Goal: Information Seeking & Learning: Check status

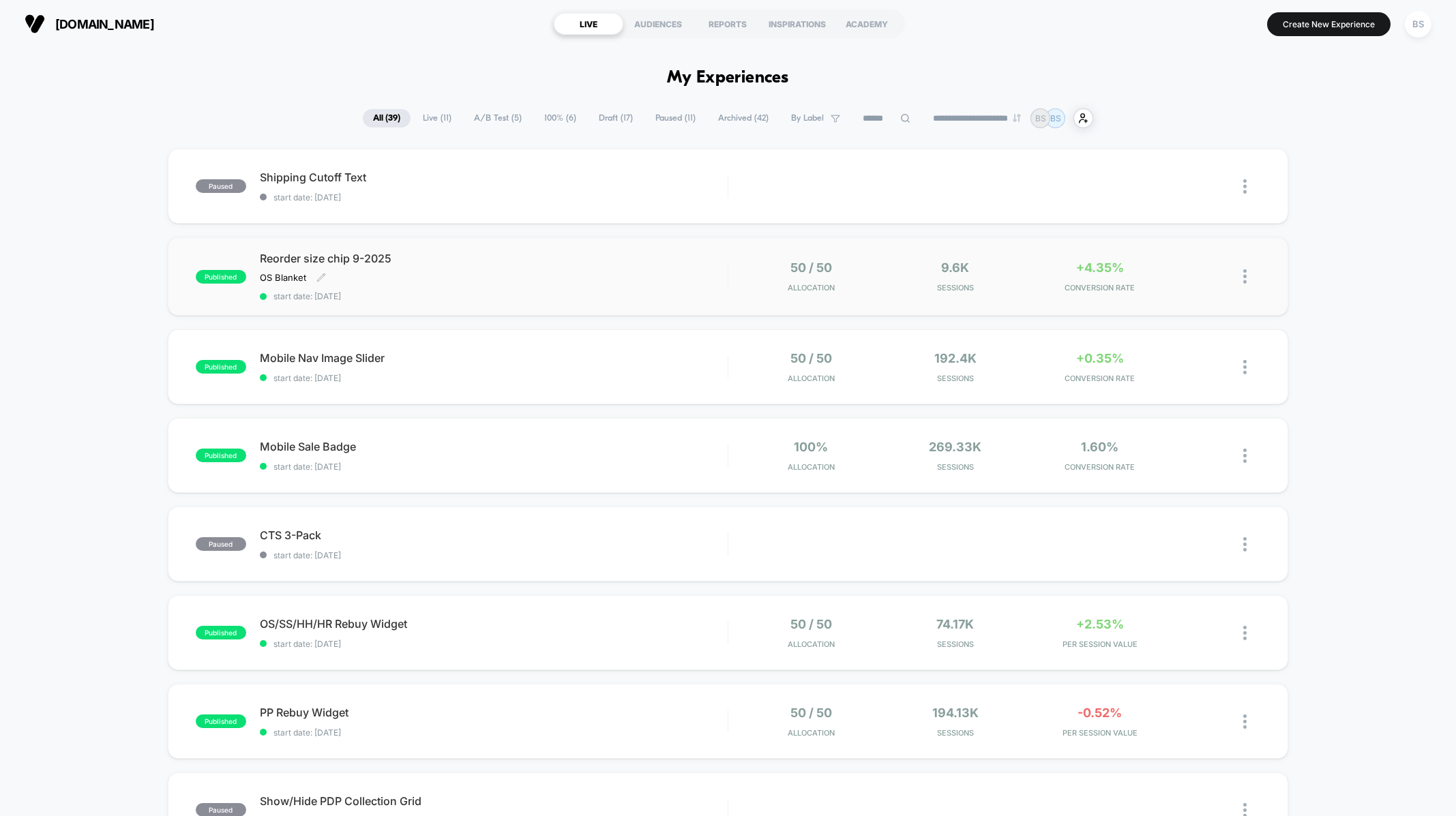
click at [627, 285] on div "Reorder size chip 9-2025 OS Blanket Click to edit experience details OS Blanket…" at bounding box center [493, 276] width 468 height 50
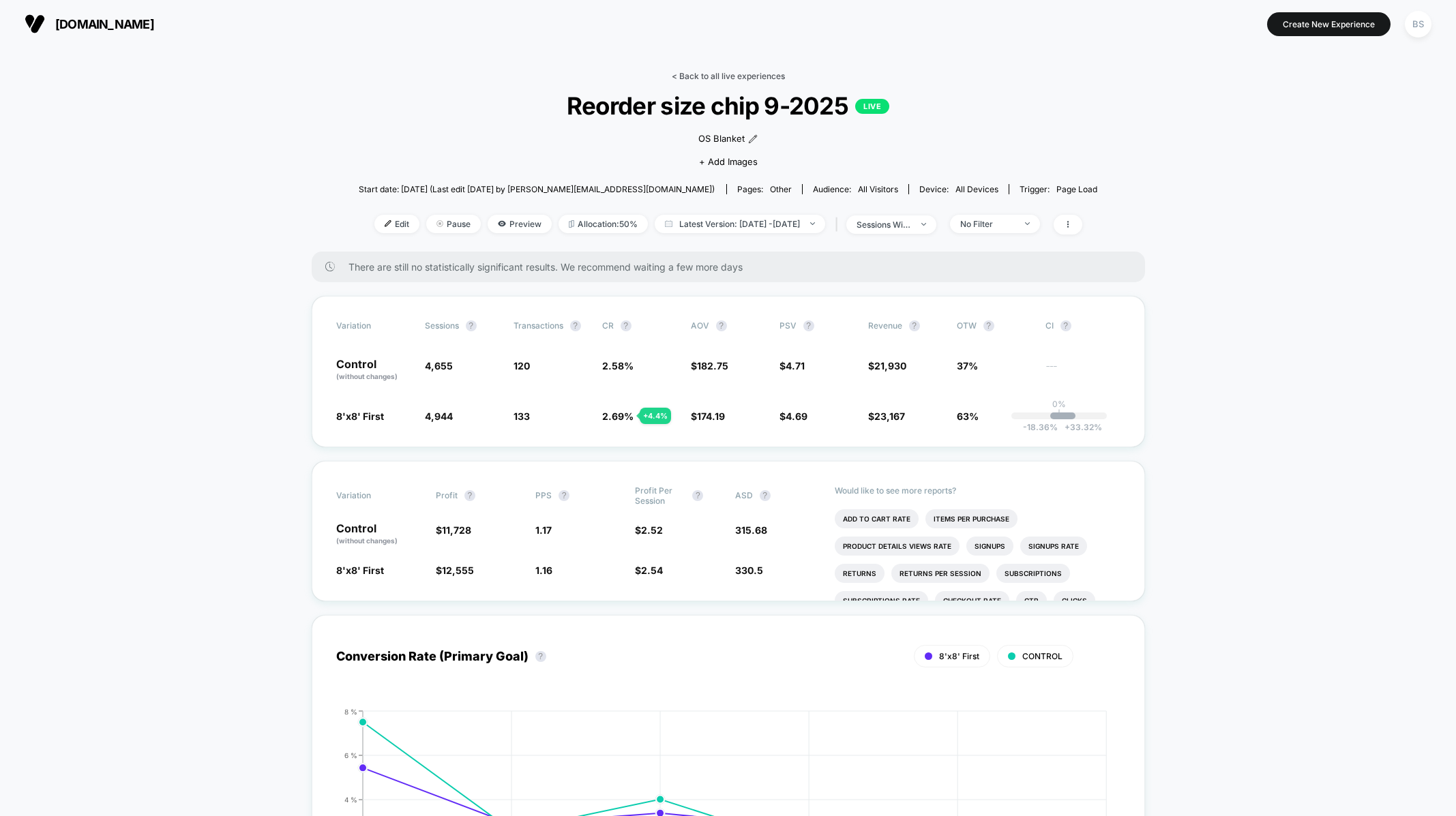
click at [726, 74] on link "< Back to all live experiences" at bounding box center [728, 76] width 113 height 10
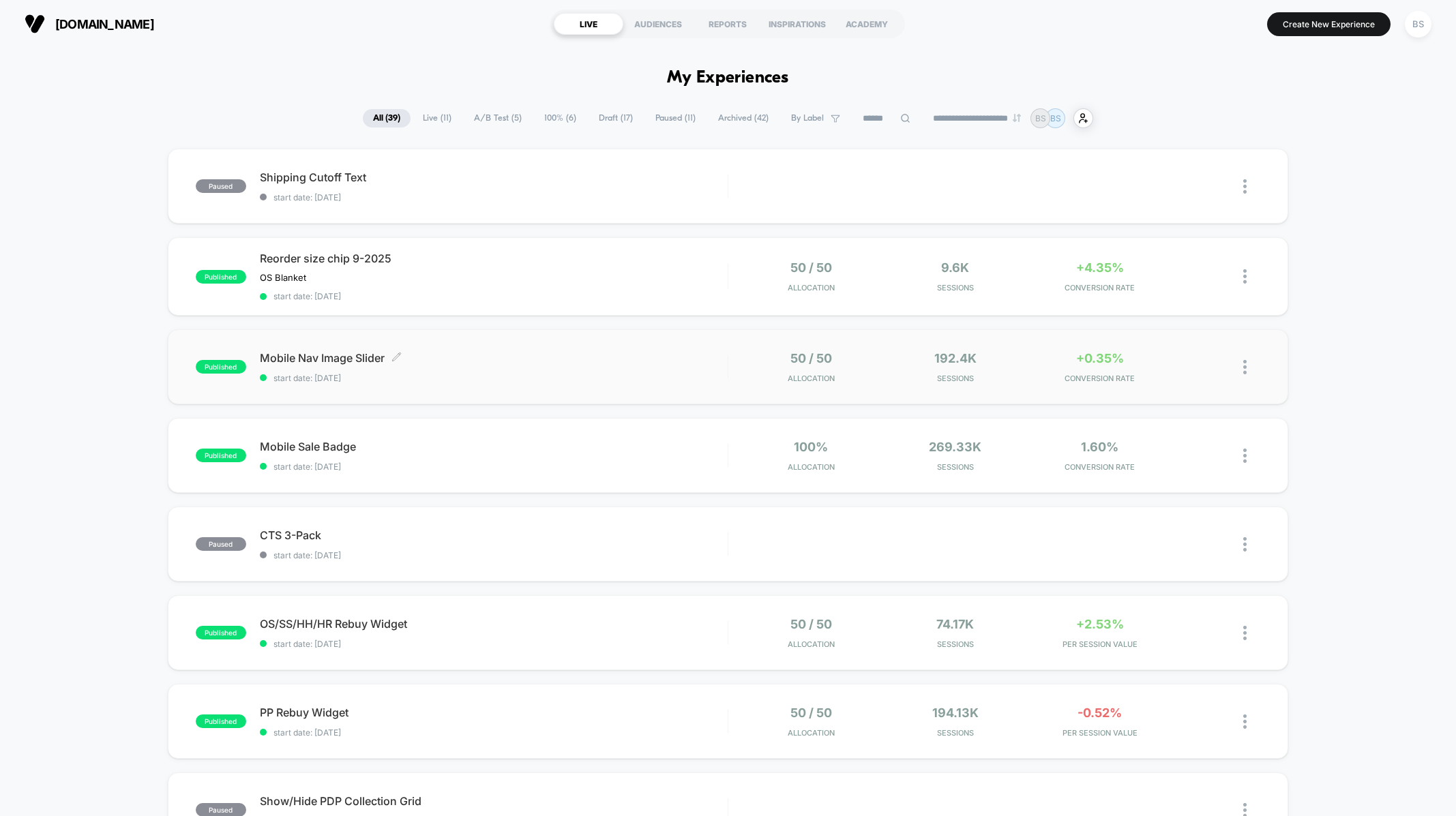
click at [674, 370] on div "Mobile Nav Image Slider Click to edit experience details Click to edit experien…" at bounding box center [493, 368] width 468 height 32
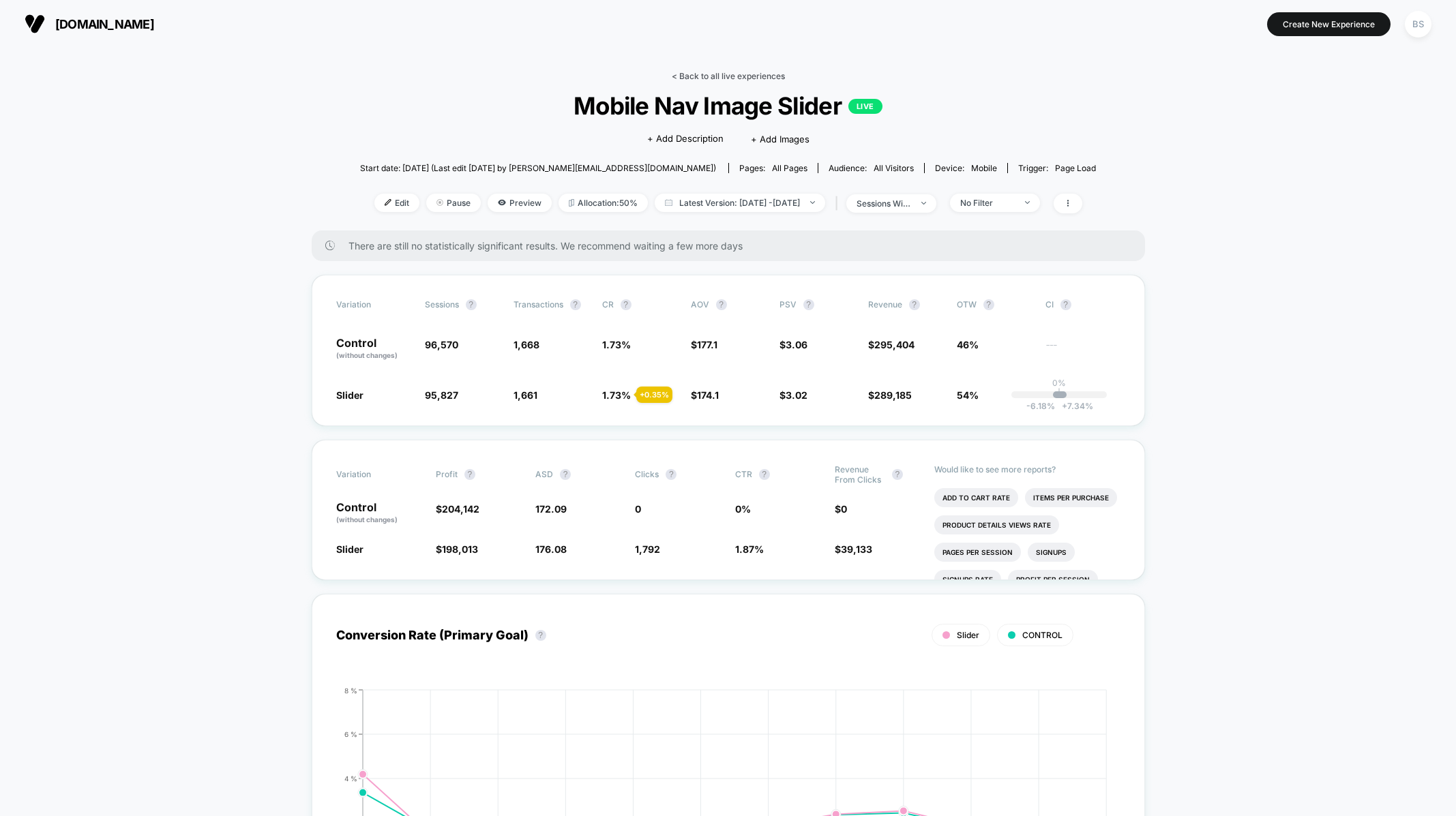
click at [720, 71] on link "< Back to all live experiences" at bounding box center [728, 76] width 113 height 10
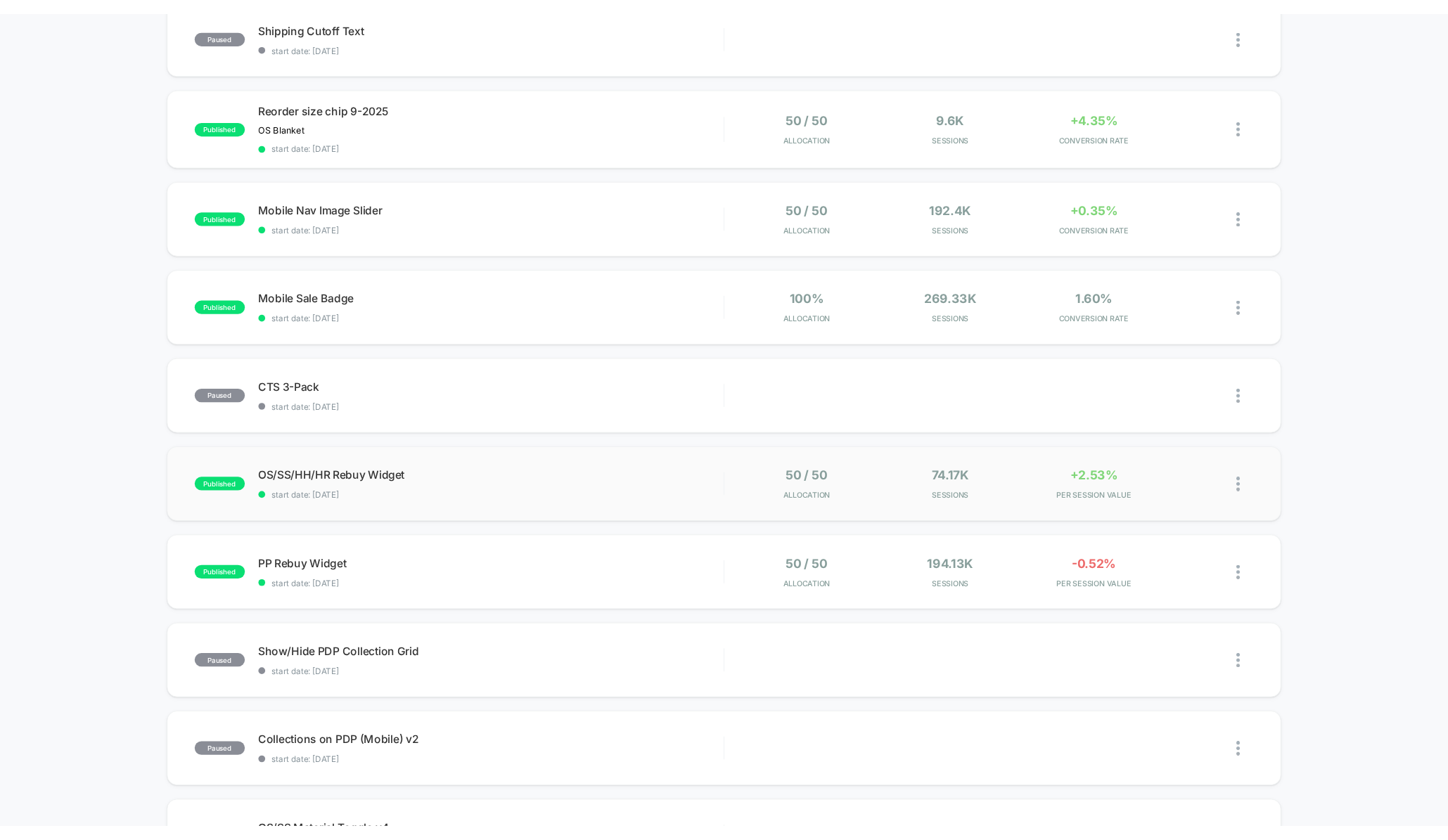
scroll to position [153, 0]
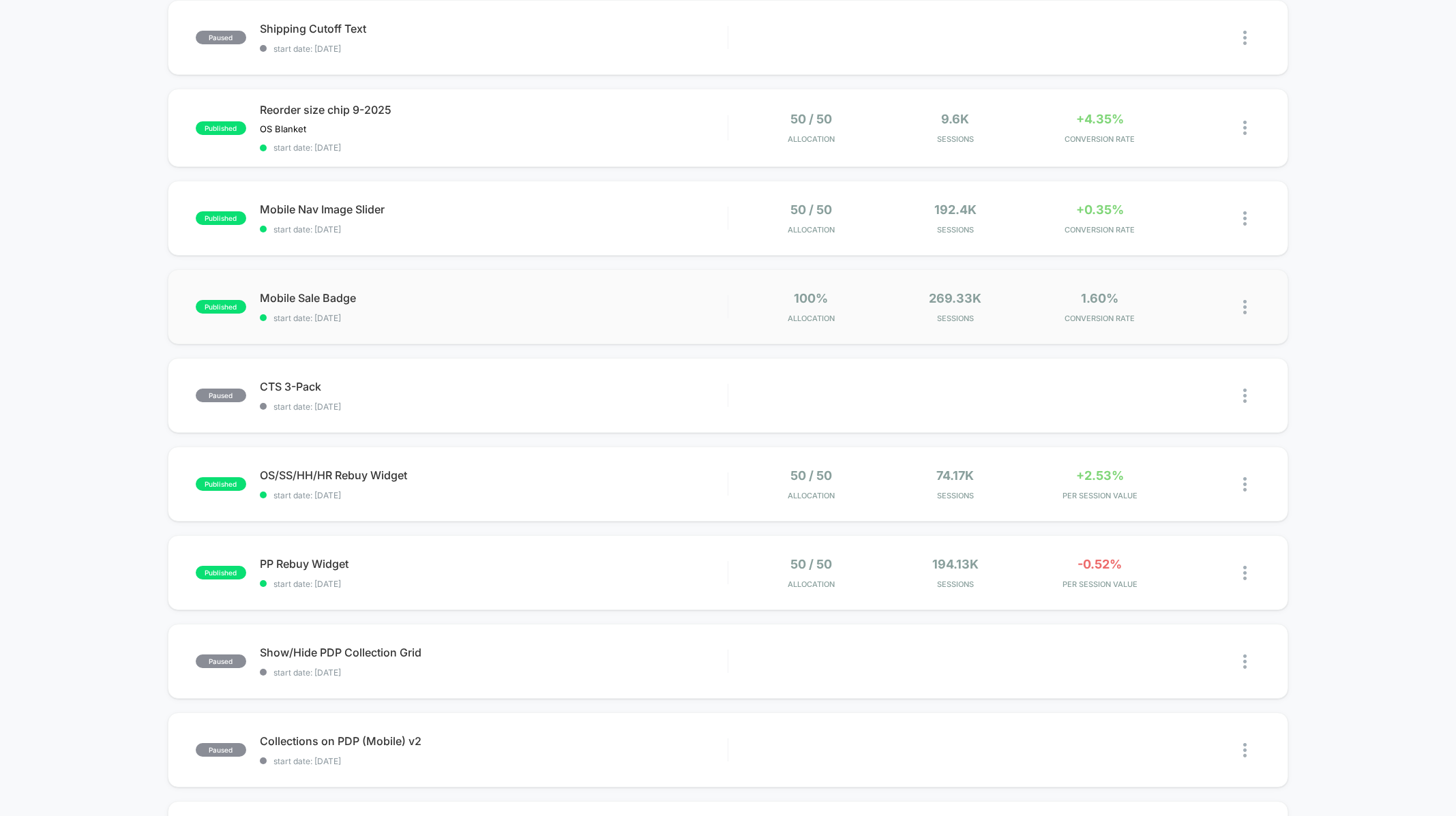
drag, startPoint x: 707, startPoint y: 311, endPoint x: 577, endPoint y: 304, distance: 130.2
click at [575, 313] on span "start date: [DATE]" at bounding box center [493, 318] width 468 height 10
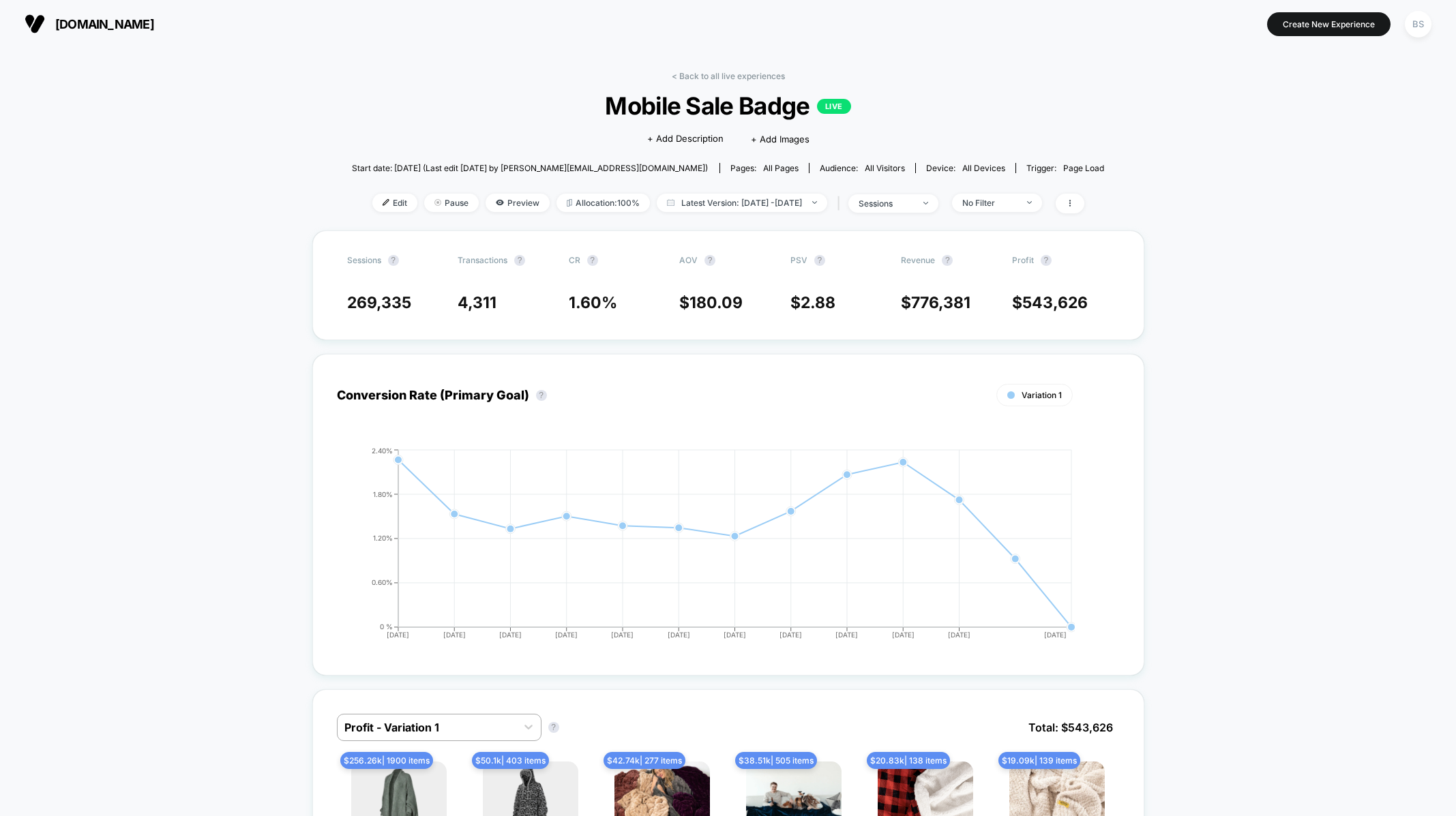
click at [708, 86] on div "< Back to all live experiences Mobile Sale Badge LIVE Click to edit experience …" at bounding box center [728, 151] width 753 height 159
click at [710, 77] on link "< Back to all live experiences" at bounding box center [728, 76] width 113 height 10
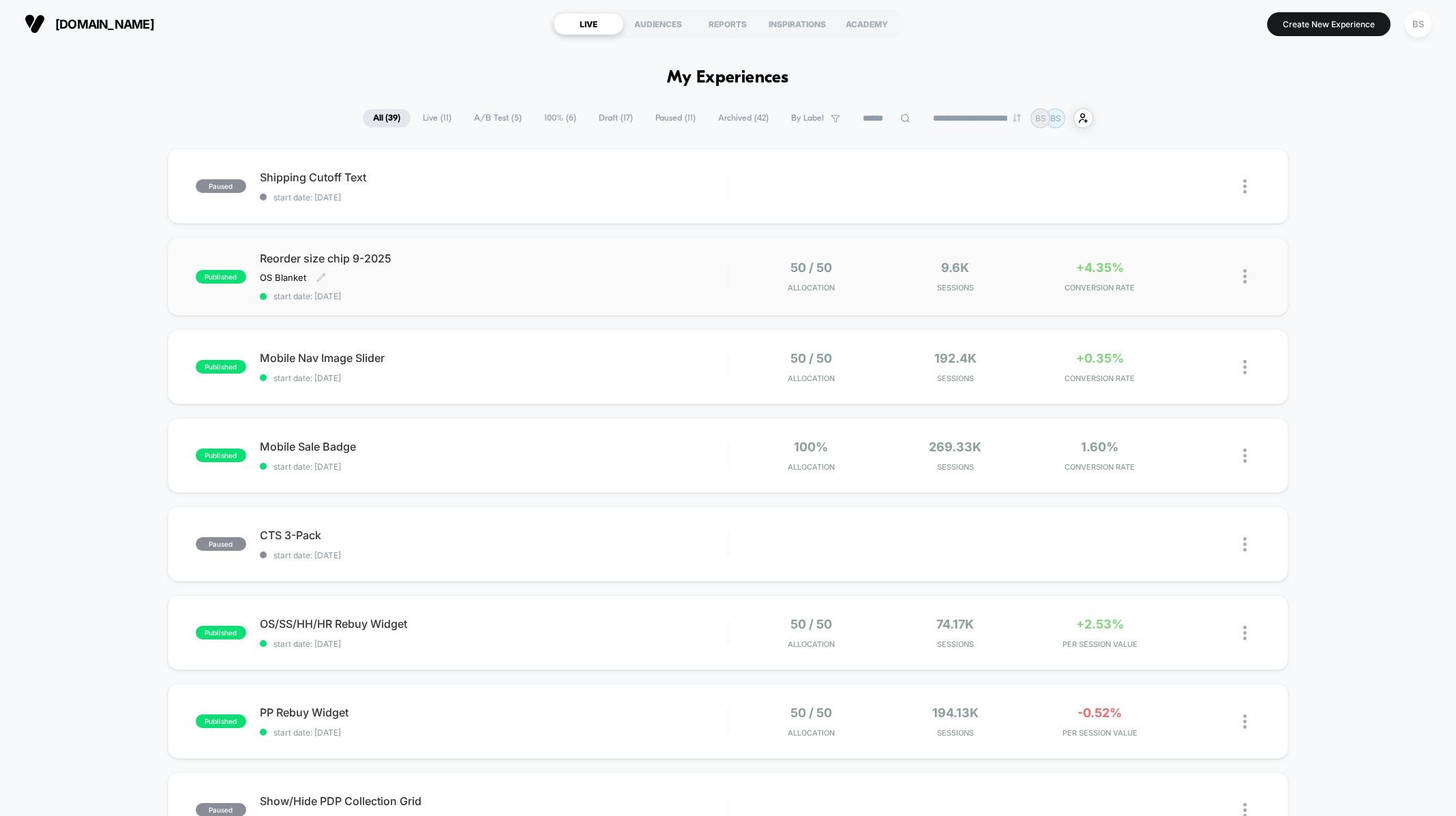
click at [665, 293] on span "start date: [DATE]" at bounding box center [493, 296] width 468 height 10
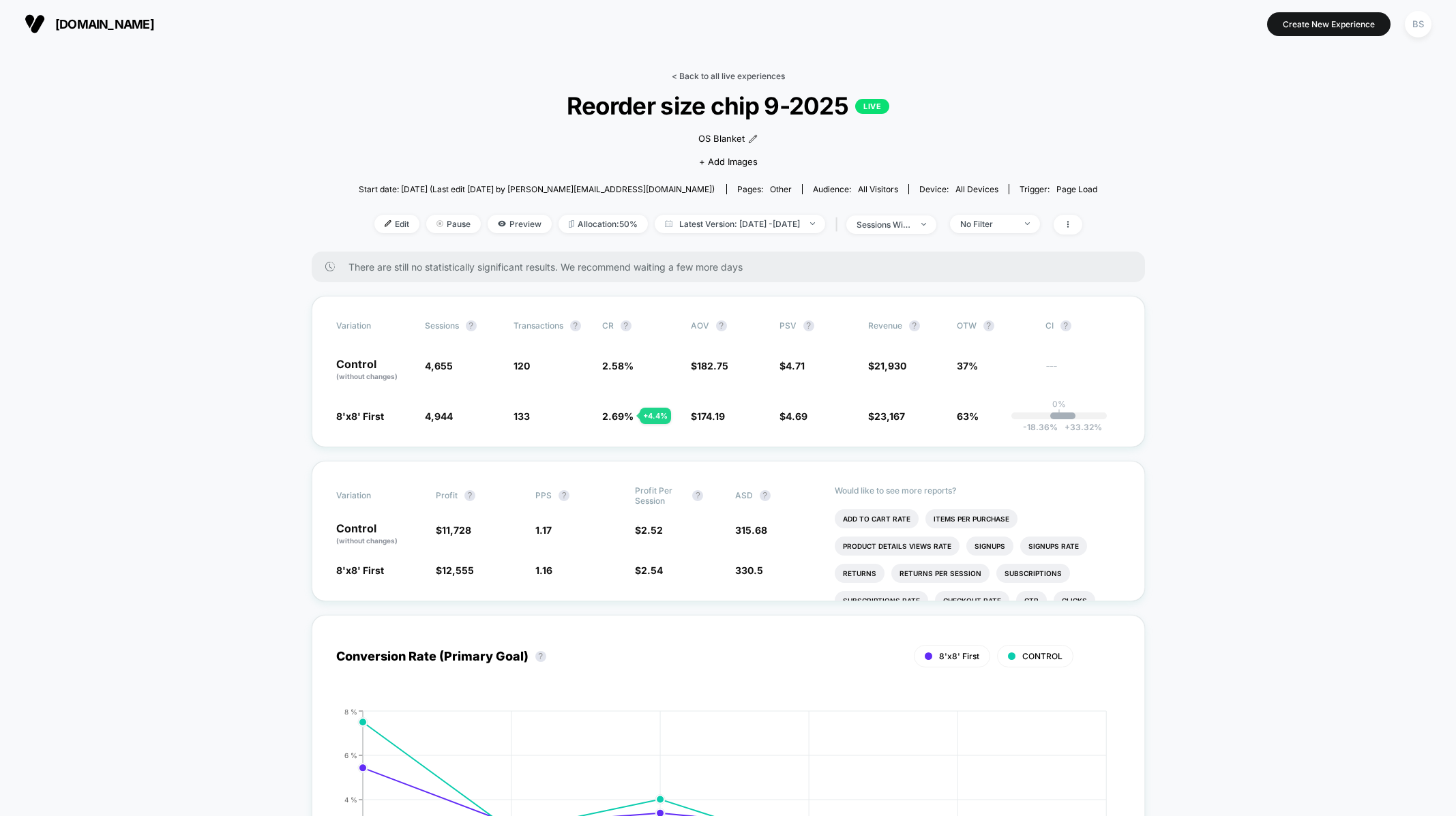
click at [758, 72] on link "< Back to all live experiences" at bounding box center [728, 76] width 113 height 10
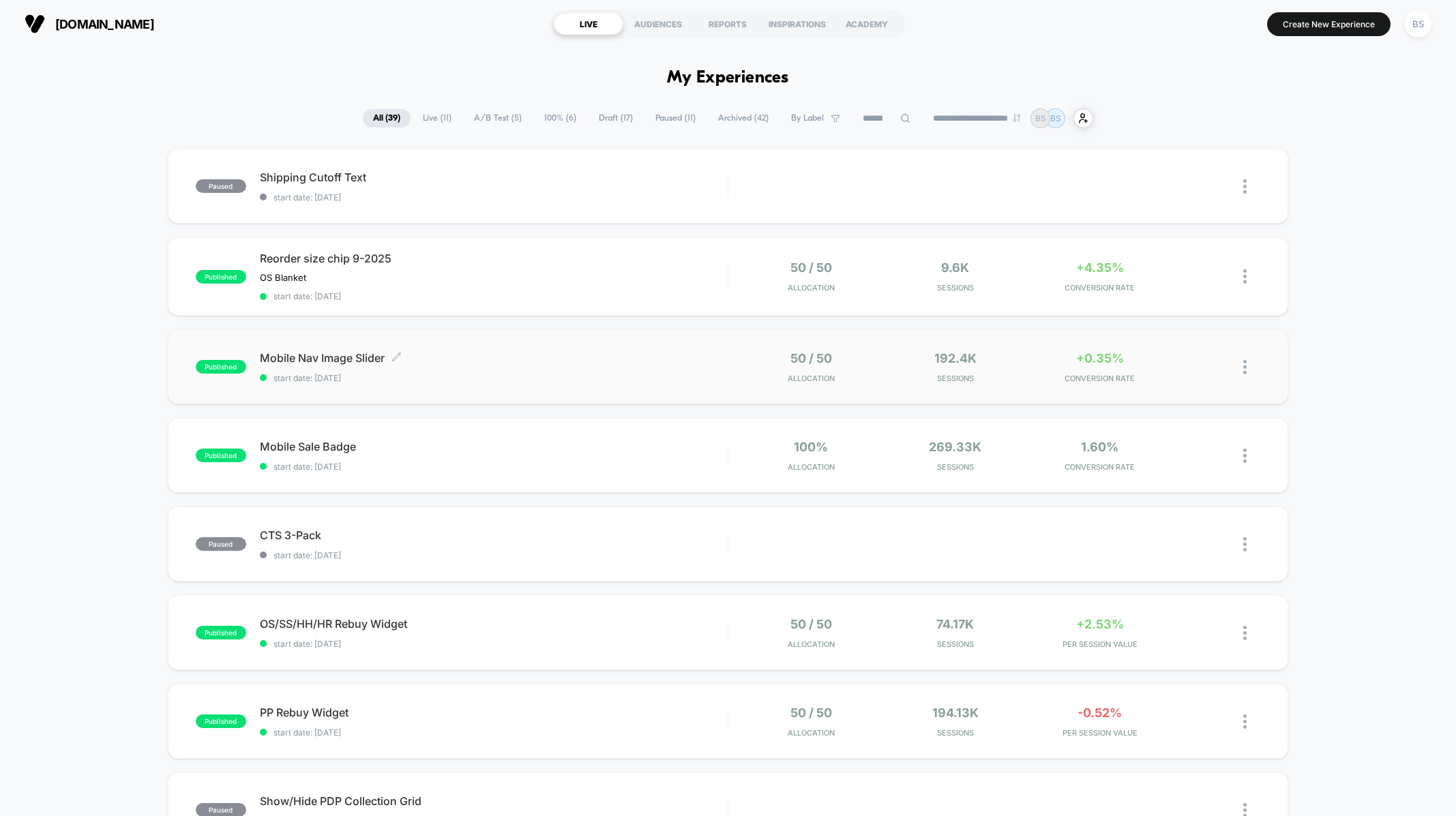
click at [473, 366] on div "Mobile Nav Image Slider Click to edit experience details Click to edit experien…" at bounding box center [493, 368] width 468 height 32
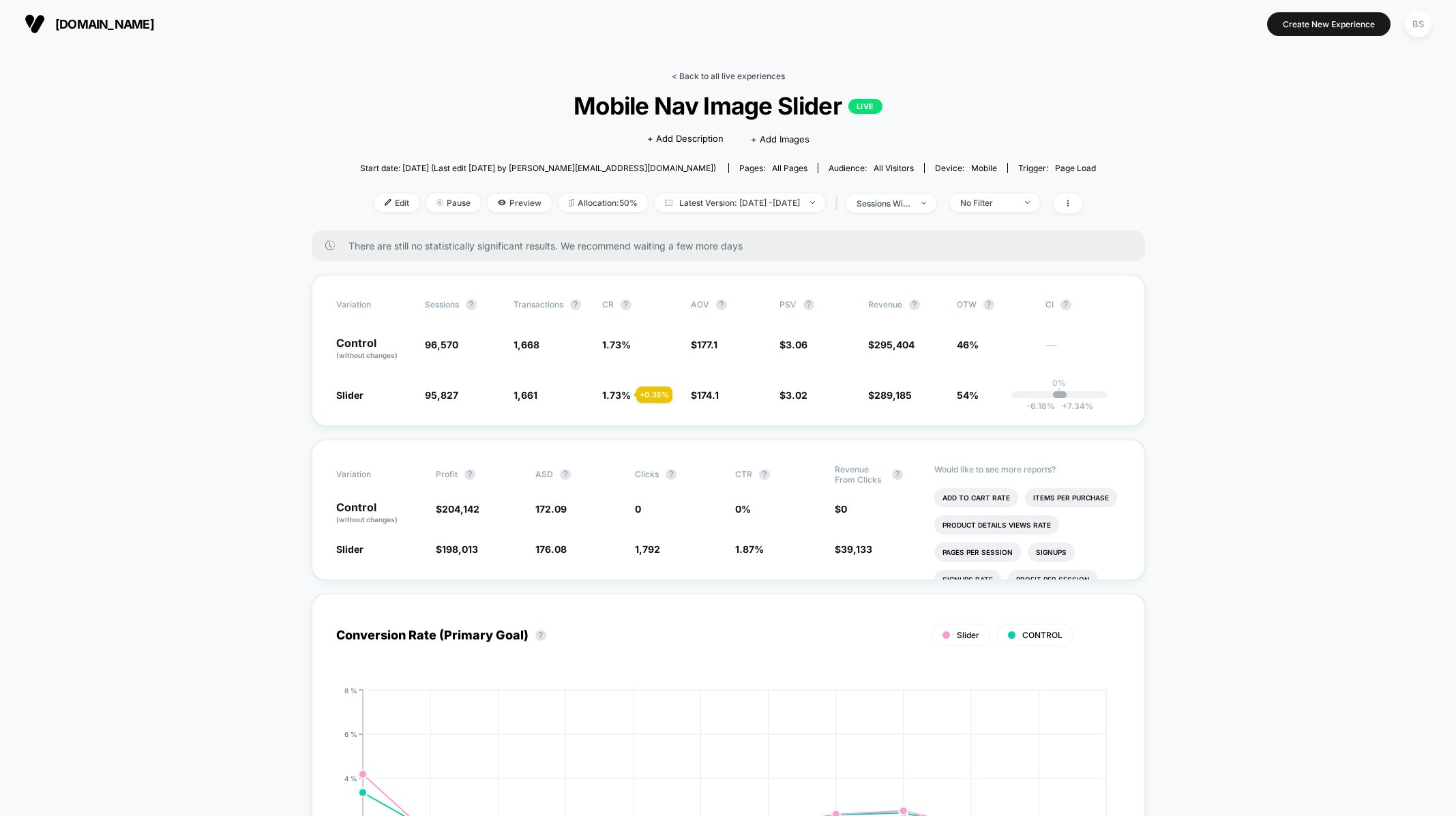
click at [697, 76] on link "< Back to all live experiences" at bounding box center [728, 76] width 113 height 10
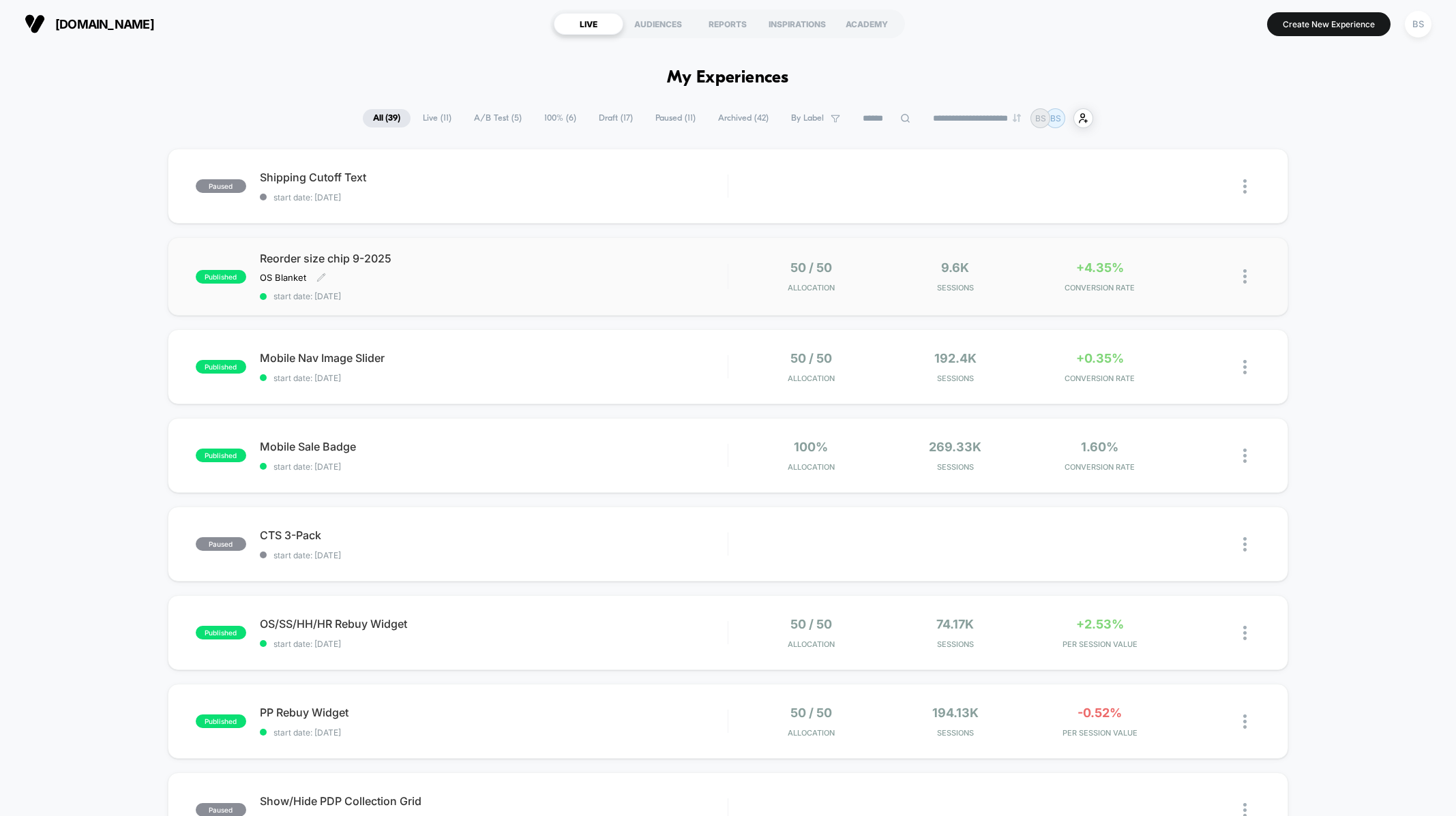
click at [573, 276] on div "OS Blanket Click to edit experience details OS Blanket" at bounding box center [423, 278] width 328 height 11
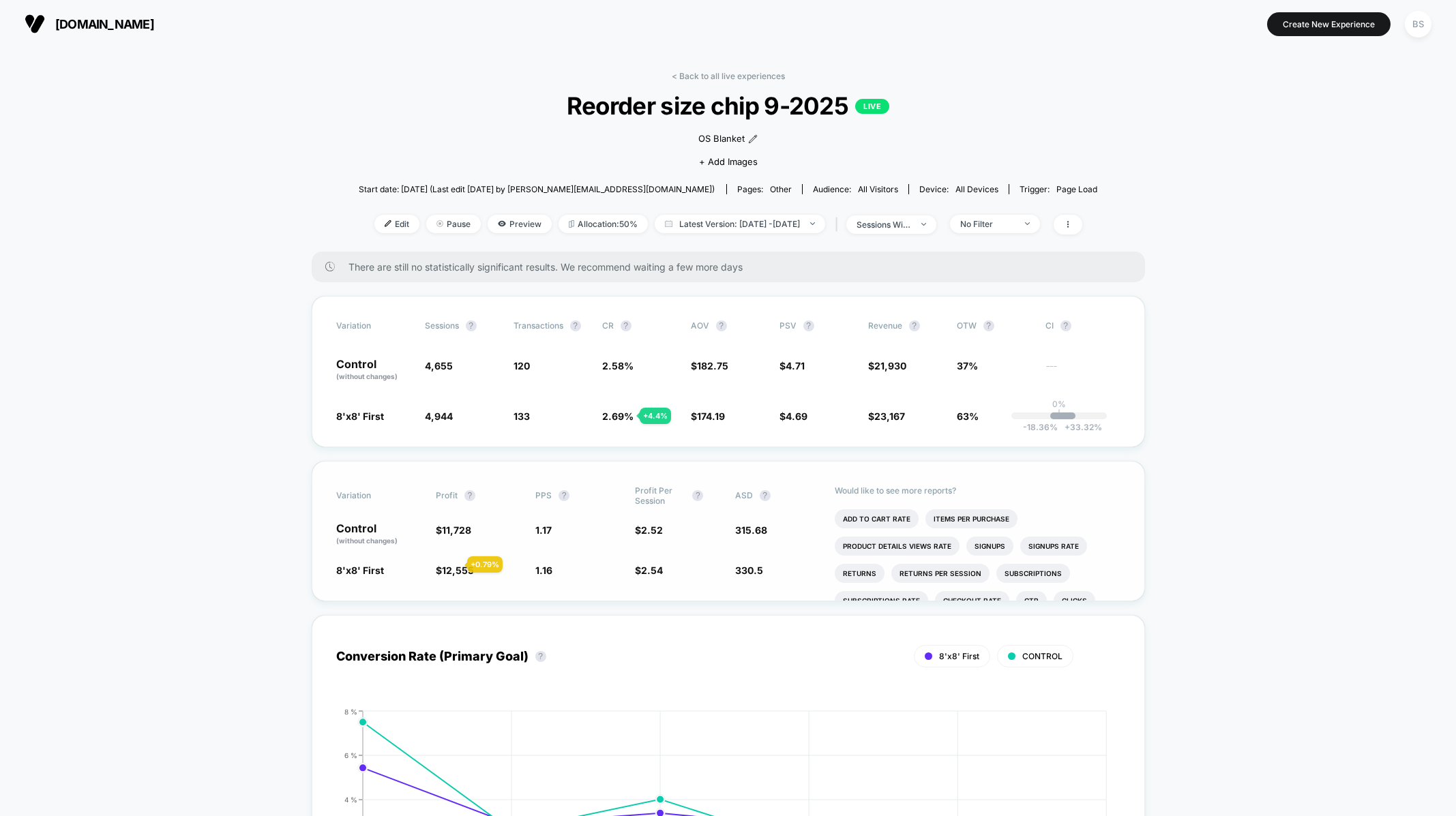
click at [451, 565] on span "12,555" at bounding box center [458, 570] width 32 height 11
